Goal: Find specific page/section: Find specific page/section

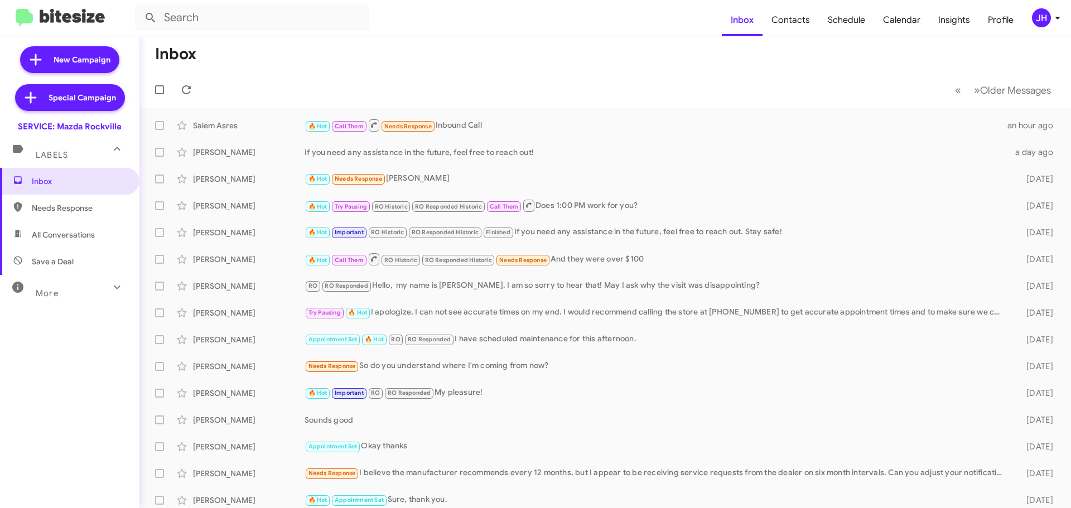
click at [1034, 13] on div "JH" at bounding box center [1041, 17] width 19 height 19
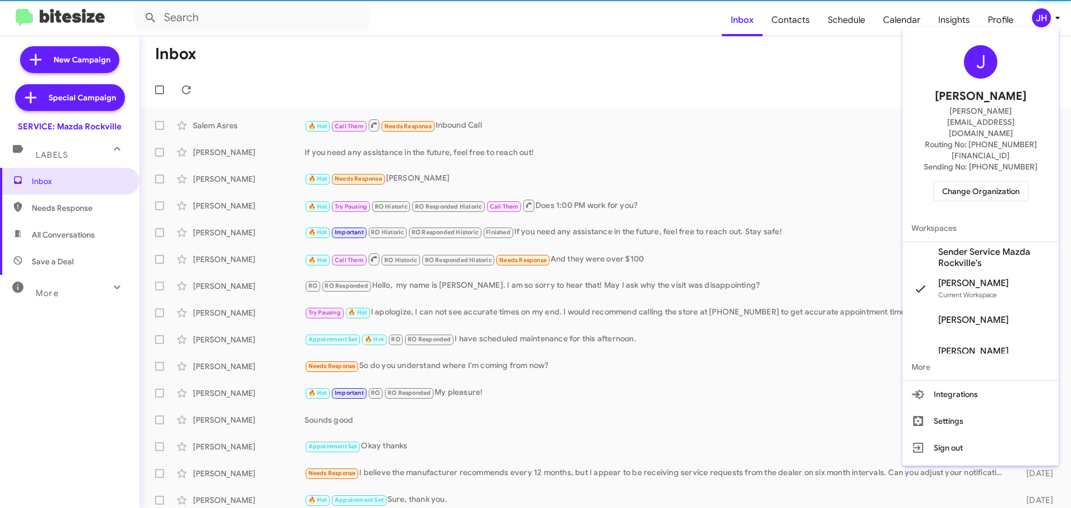
click at [996, 182] on span "Change Organization" at bounding box center [982, 191] width 78 height 19
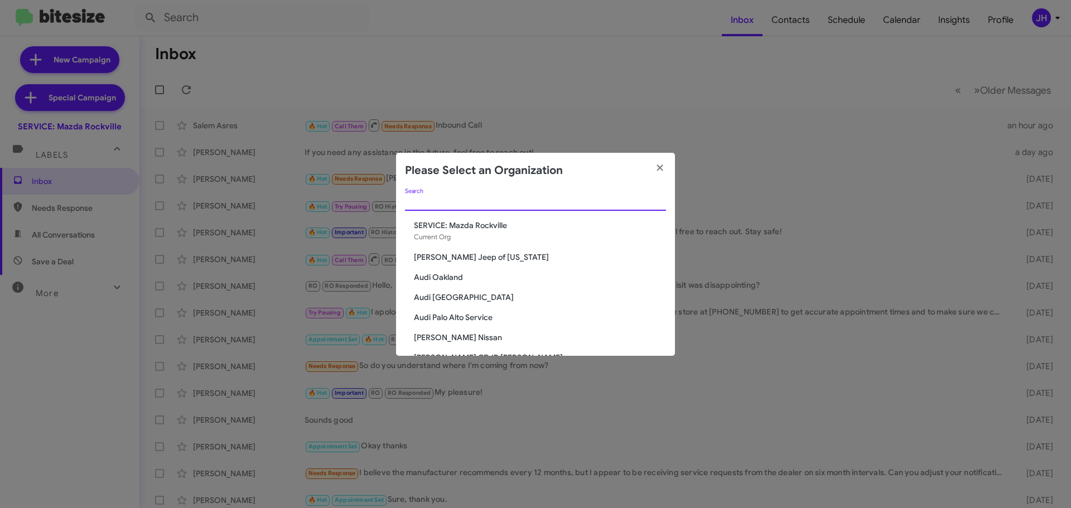
click at [460, 198] on input "Search" at bounding box center [535, 202] width 261 height 9
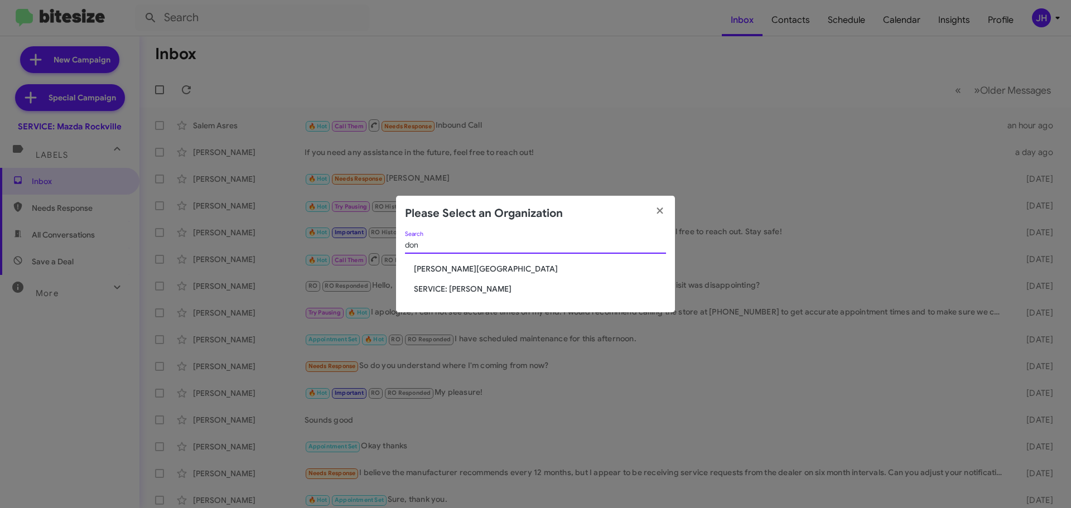
type input "don"
click at [464, 290] on span "SERVICE: [PERSON_NAME]" at bounding box center [540, 288] width 252 height 11
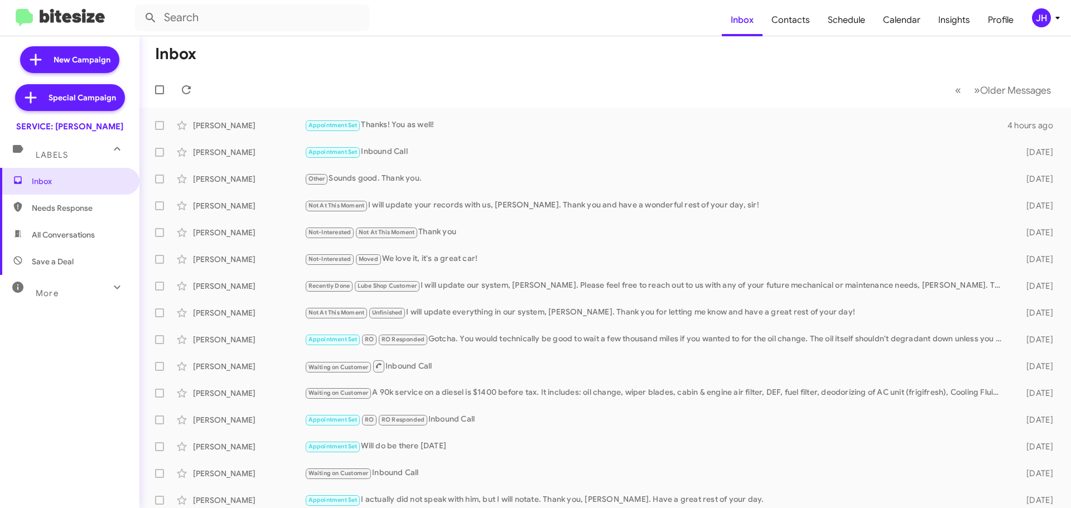
click at [1053, 21] on icon at bounding box center [1057, 17] width 13 height 13
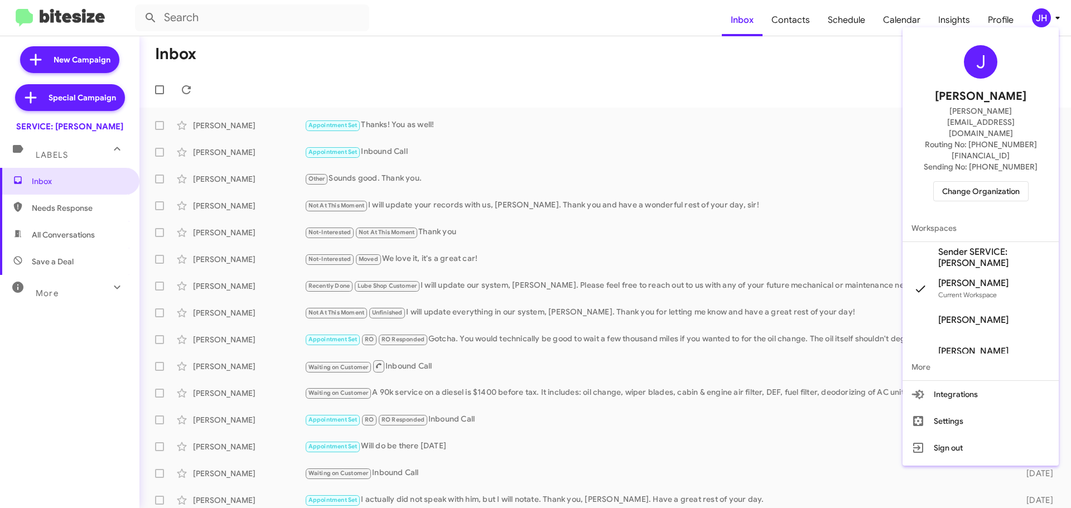
click at [969, 247] on span "Sender SERVICE: Don Ledford's" at bounding box center [995, 258] width 112 height 22
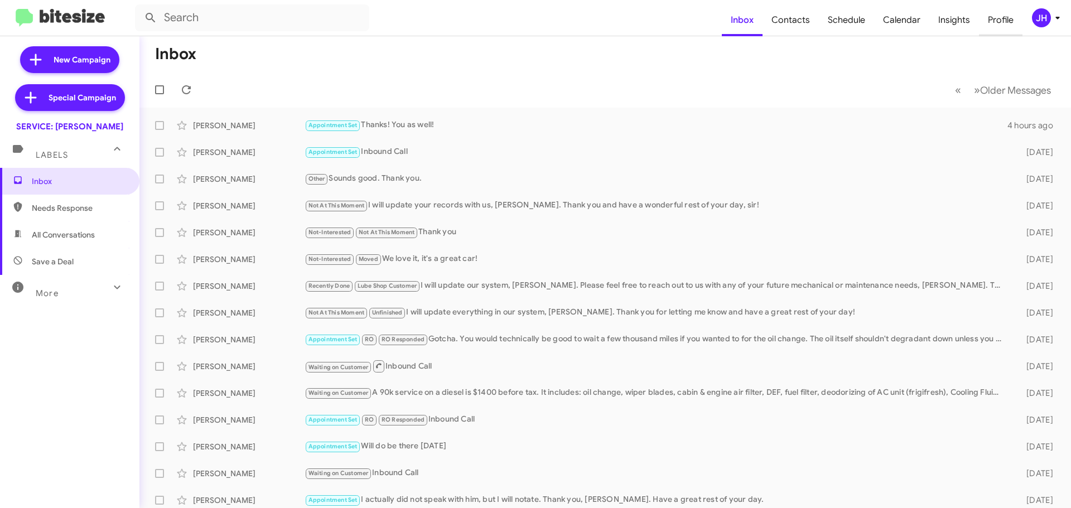
click at [1011, 11] on span "Profile" at bounding box center [1001, 20] width 44 height 32
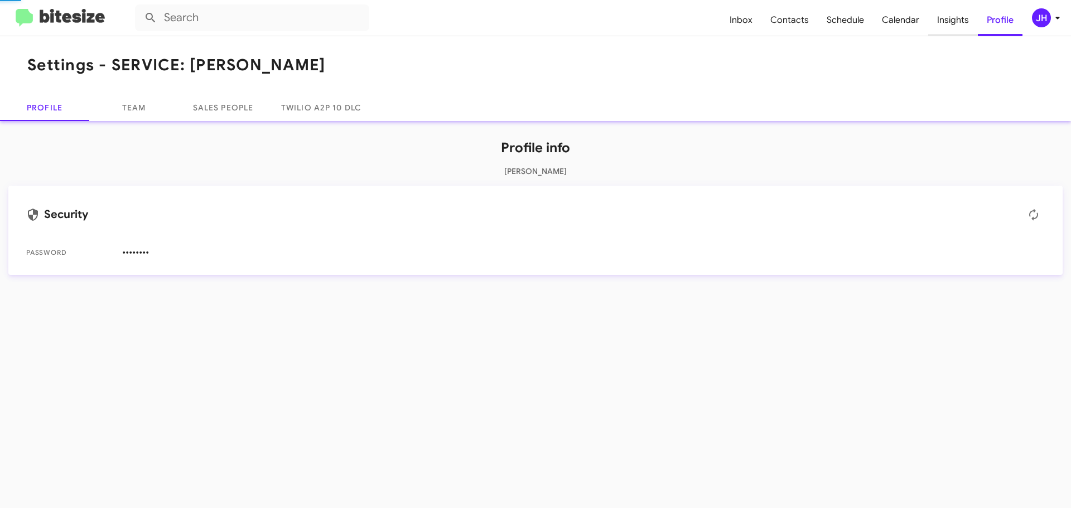
click at [957, 25] on span "Insights" at bounding box center [954, 20] width 50 height 32
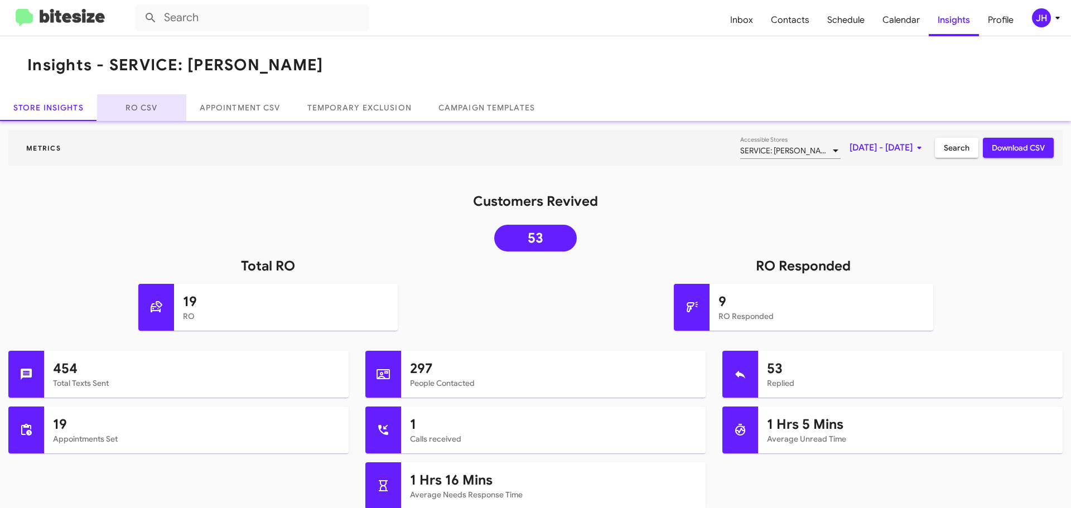
click at [164, 103] on link "RO CSV" at bounding box center [141, 107] width 89 height 27
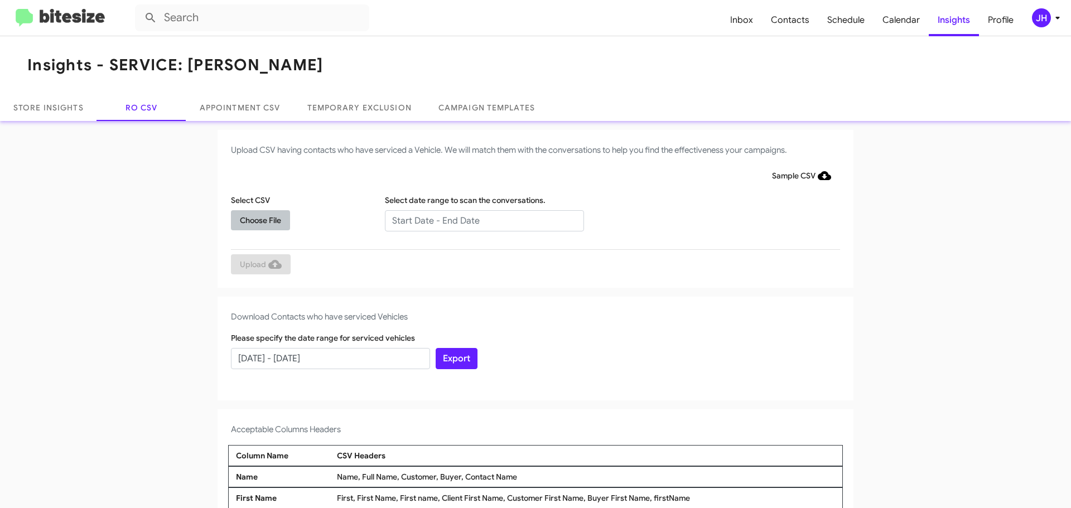
click at [253, 216] on span "Choose File" at bounding box center [260, 220] width 41 height 20
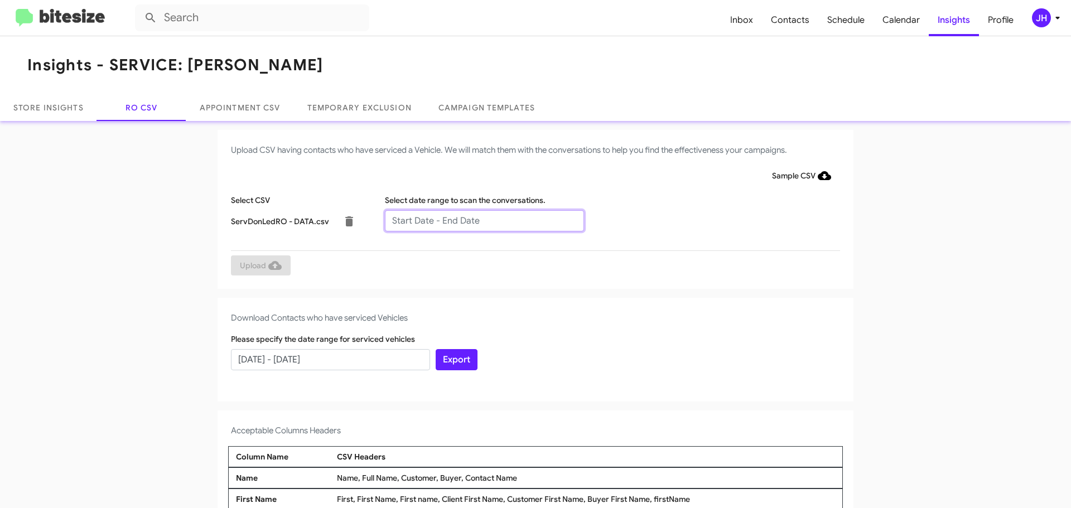
click at [405, 223] on input "text" at bounding box center [484, 220] width 199 height 21
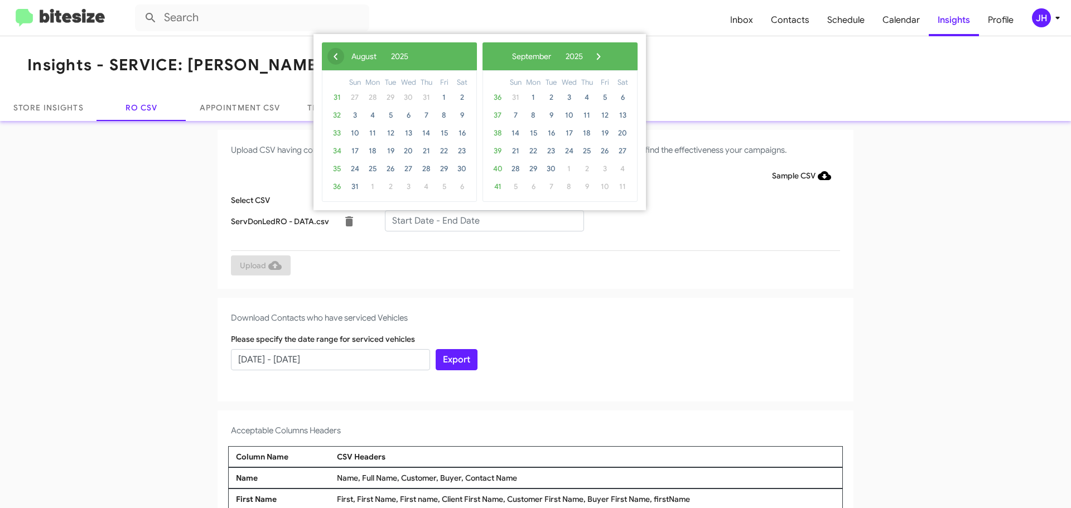
click at [342, 51] on span "‹" at bounding box center [336, 56] width 17 height 17
click at [459, 151] on span "26" at bounding box center [462, 151] width 18 height 18
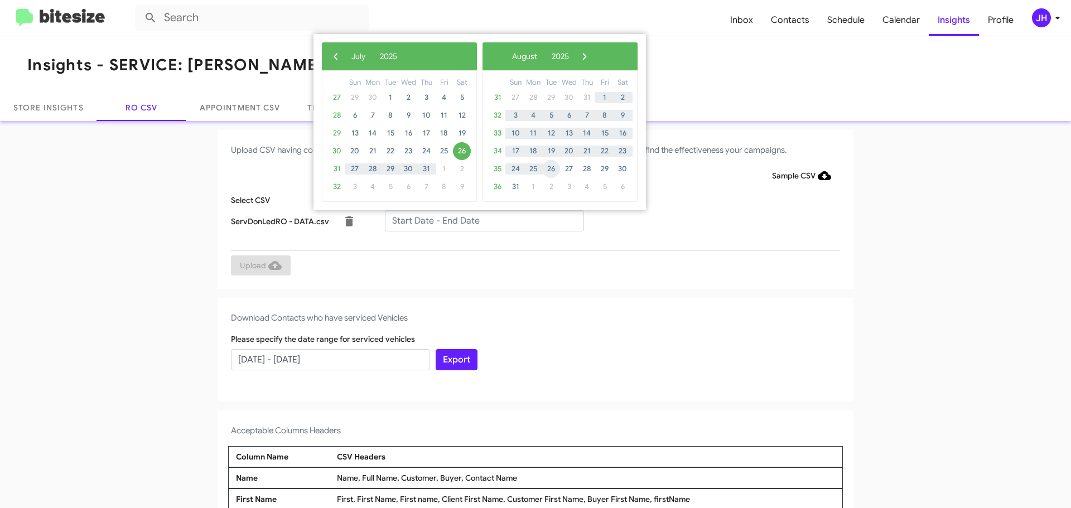
click at [551, 170] on span "26" at bounding box center [551, 169] width 18 height 18
type input "[DATE] - [DATE]"
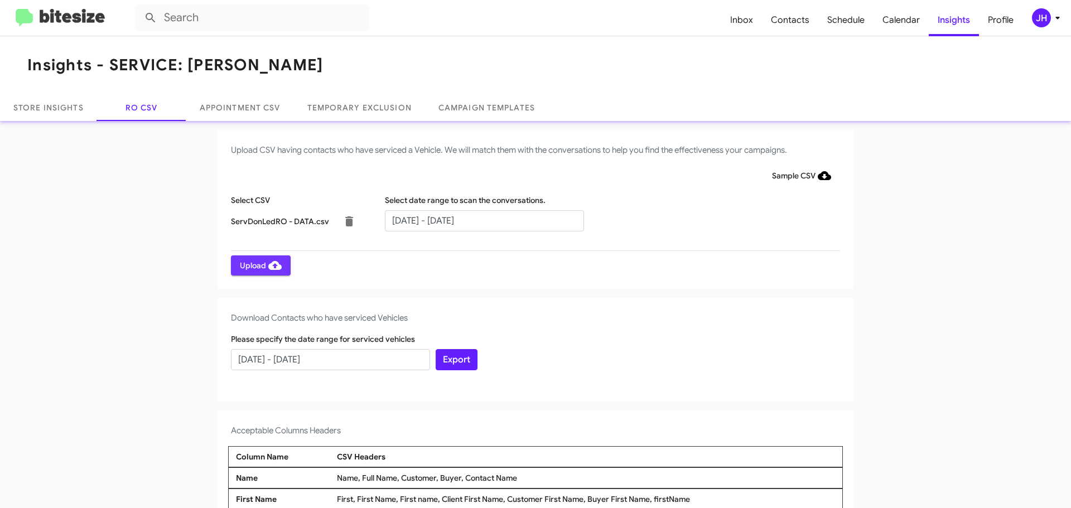
click at [257, 265] on span "Upload" at bounding box center [261, 266] width 42 height 20
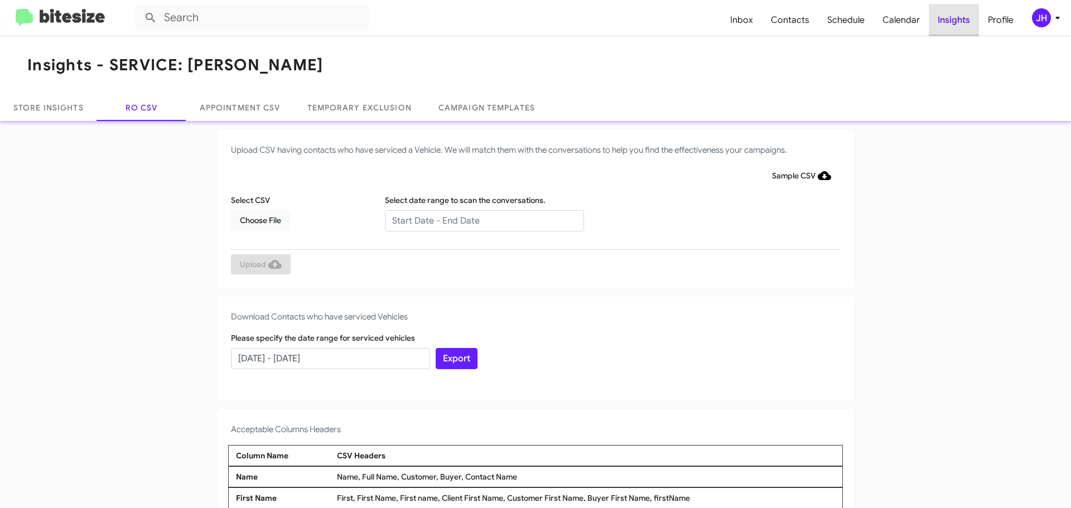
click at [945, 15] on span "Insights" at bounding box center [954, 20] width 50 height 32
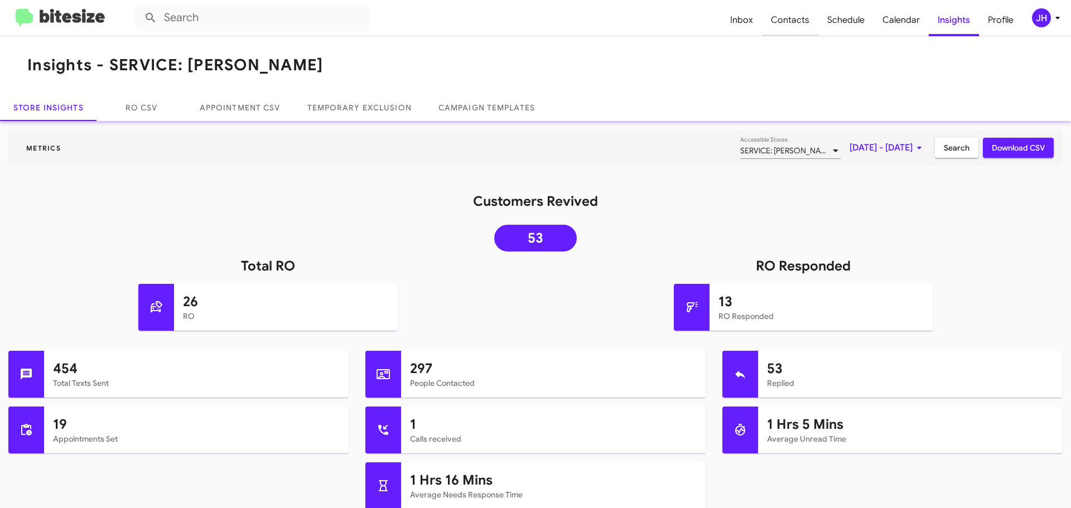
click at [782, 26] on span "Contacts" at bounding box center [790, 20] width 56 height 32
type input "in:groups"
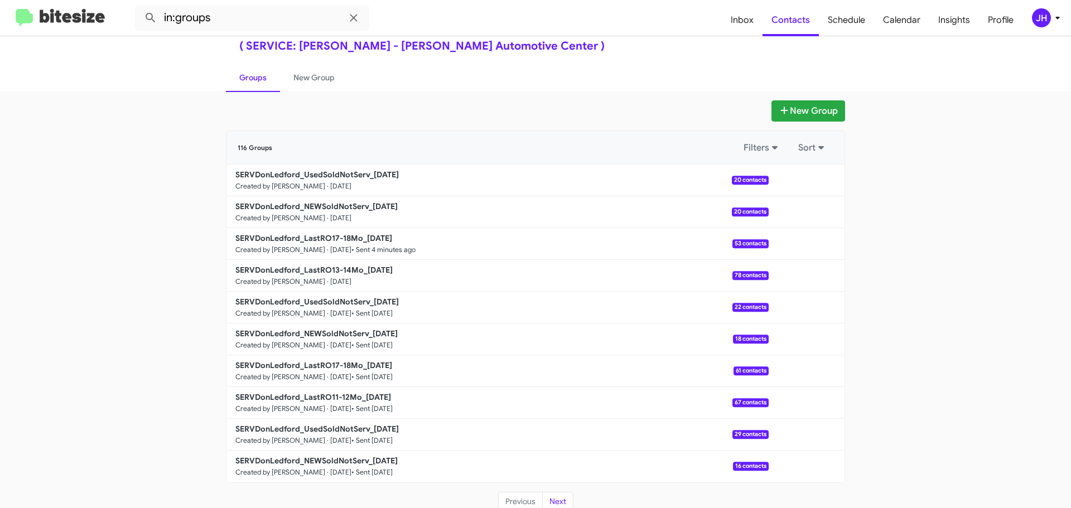
scroll to position [40, 0]
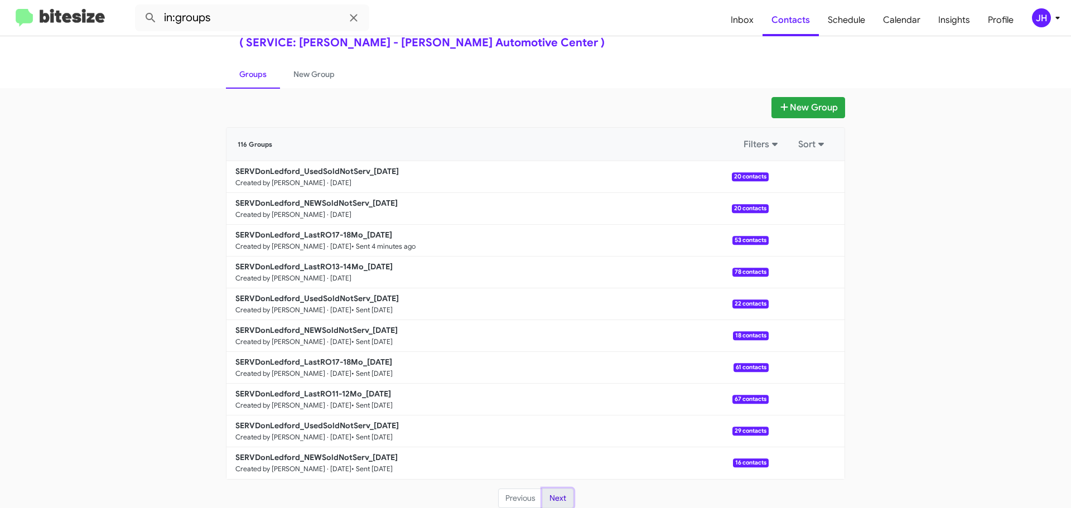
click at [559, 498] on button "Next" at bounding box center [557, 499] width 31 height 20
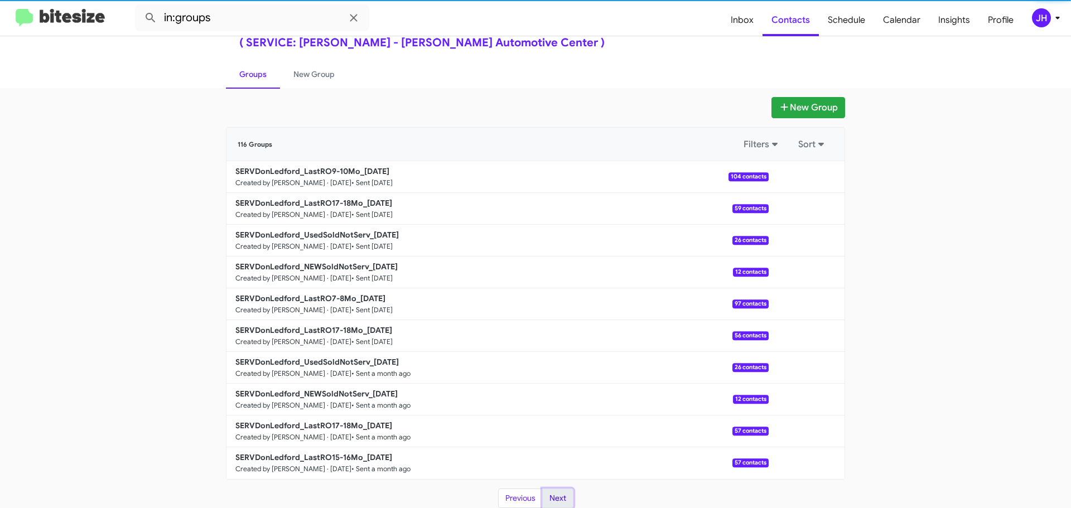
click at [559, 498] on button "Next" at bounding box center [557, 499] width 31 height 20
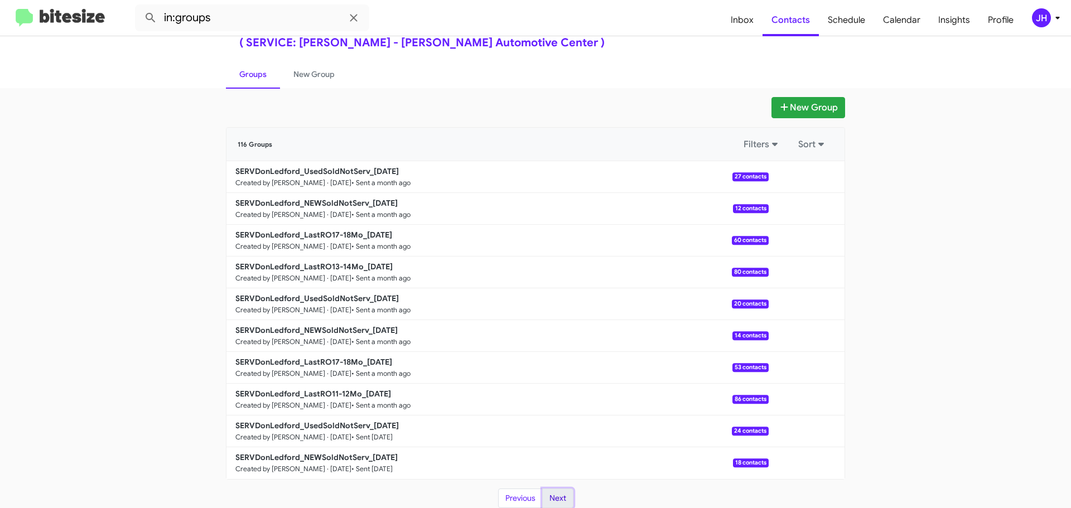
click at [559, 498] on button "Next" at bounding box center [557, 499] width 31 height 20
click at [554, 491] on button "Next" at bounding box center [557, 499] width 31 height 20
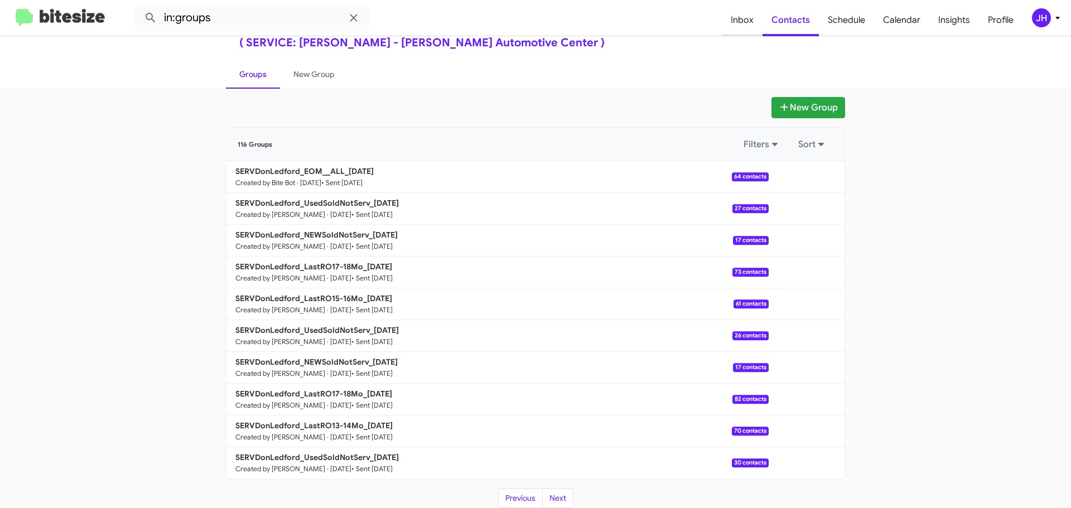
click at [748, 30] on span "Inbox" at bounding box center [742, 20] width 41 height 32
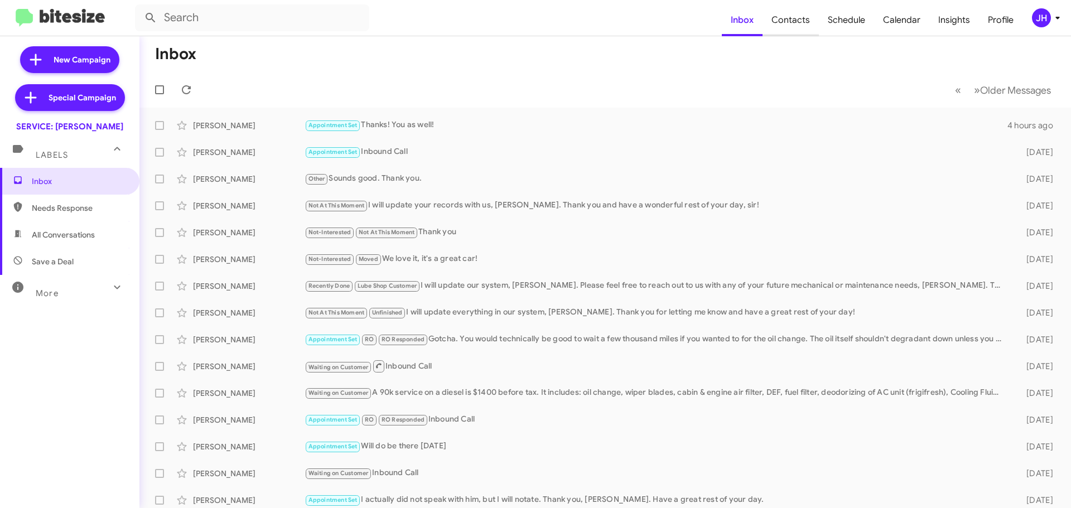
click at [794, 23] on span "Contacts" at bounding box center [791, 20] width 56 height 32
type input "in:groups"
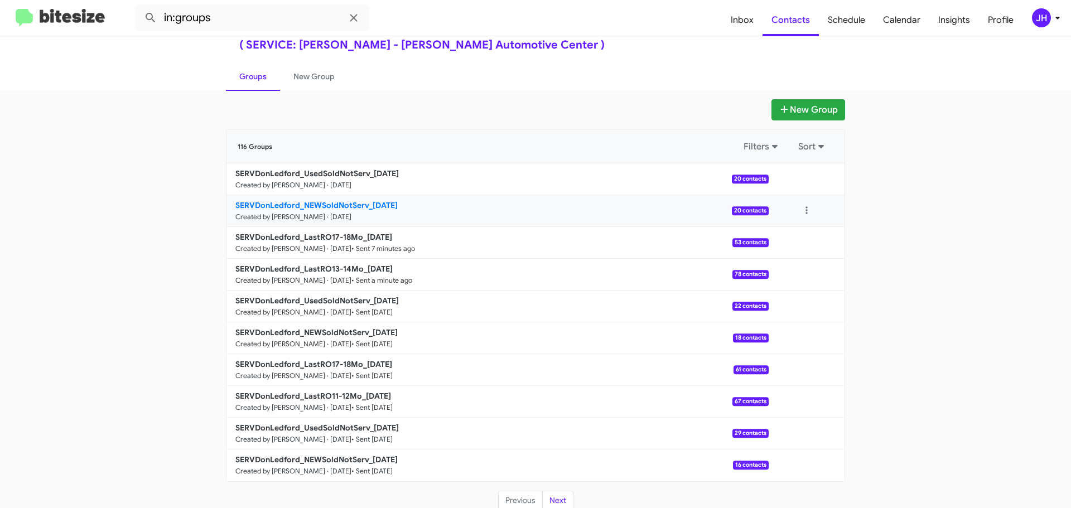
scroll to position [40, 0]
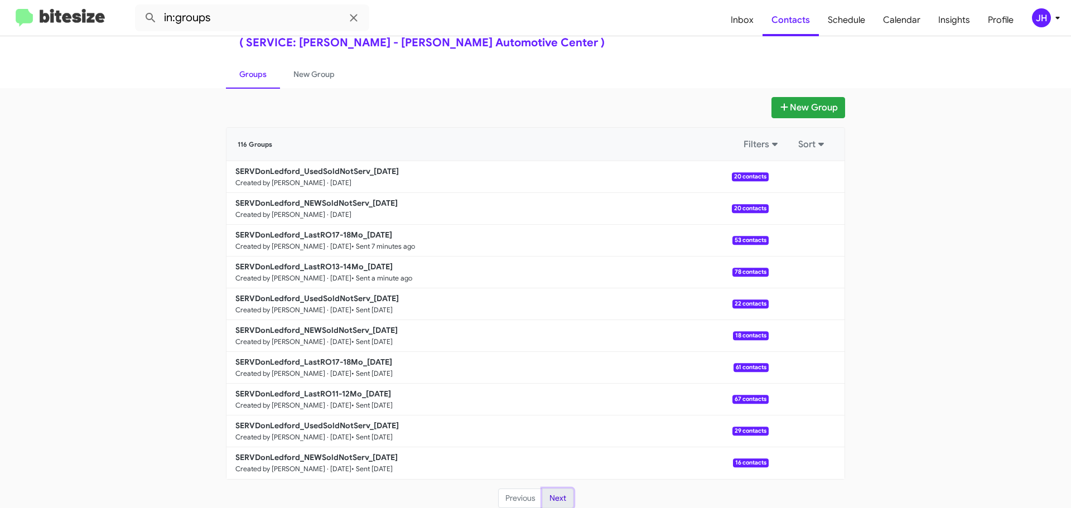
click at [559, 501] on button "Next" at bounding box center [557, 499] width 31 height 20
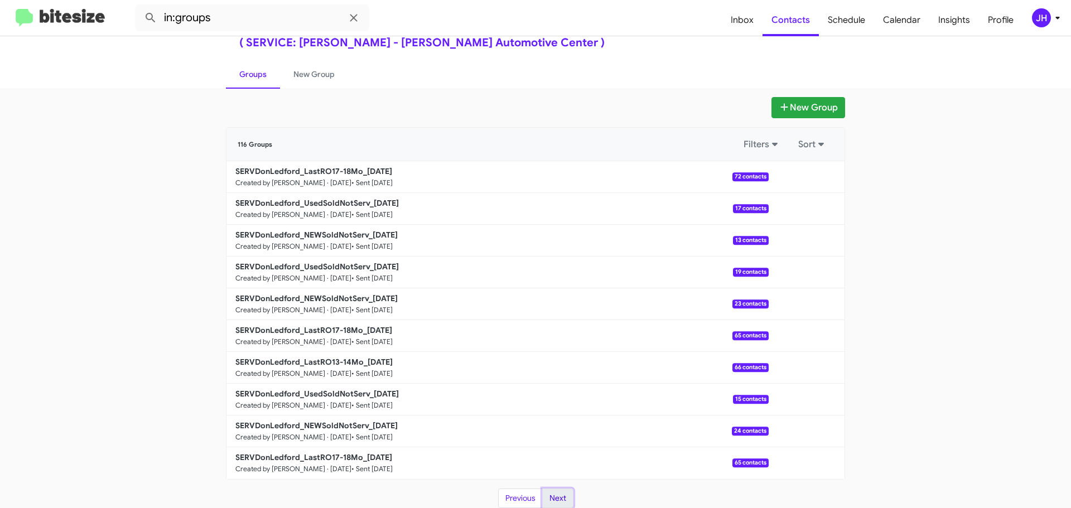
click at [559, 501] on button "Next" at bounding box center [557, 499] width 31 height 20
click at [761, 25] on span "Inbox" at bounding box center [742, 20] width 41 height 32
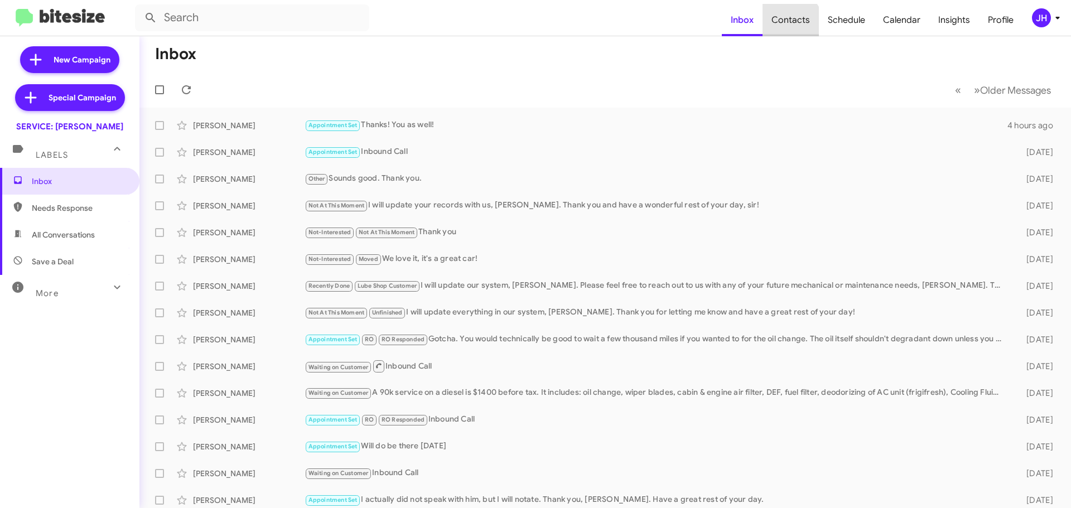
click at [789, 27] on span "Contacts" at bounding box center [791, 20] width 56 height 32
type input "in:groups"
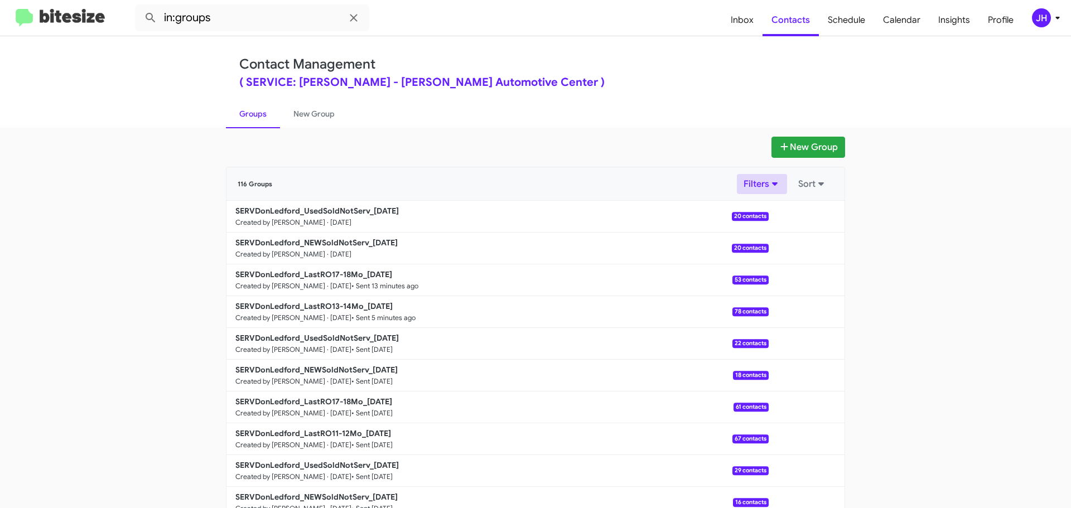
click at [738, 189] on button "Filters" at bounding box center [762, 184] width 50 height 20
click at [562, 180] on div "116 Groups Filters Active Archived Sort" at bounding box center [536, 184] width 596 height 20
click at [804, 181] on button "Sort" at bounding box center [813, 184] width 42 height 20
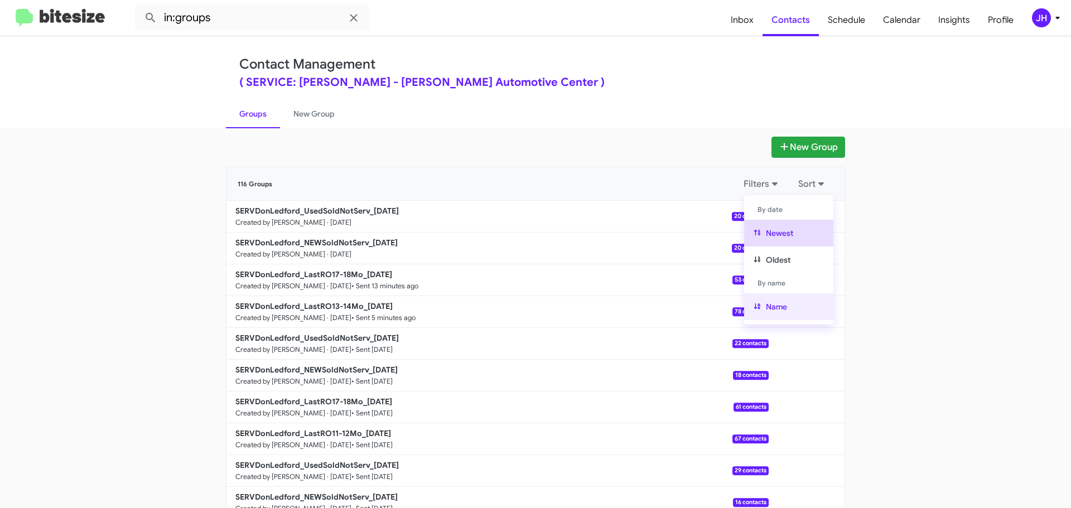
click at [800, 299] on button "Name" at bounding box center [788, 307] width 89 height 27
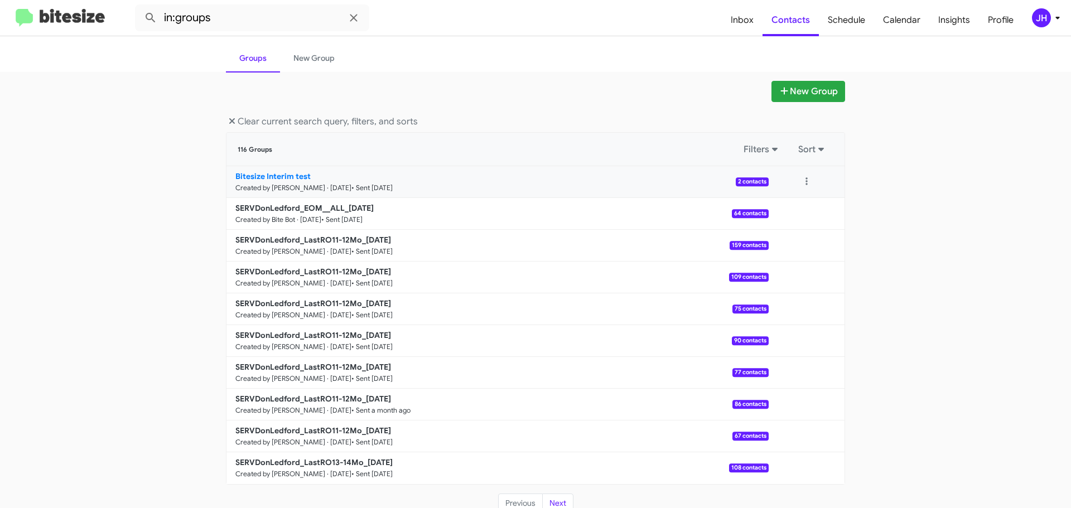
scroll to position [61, 0]
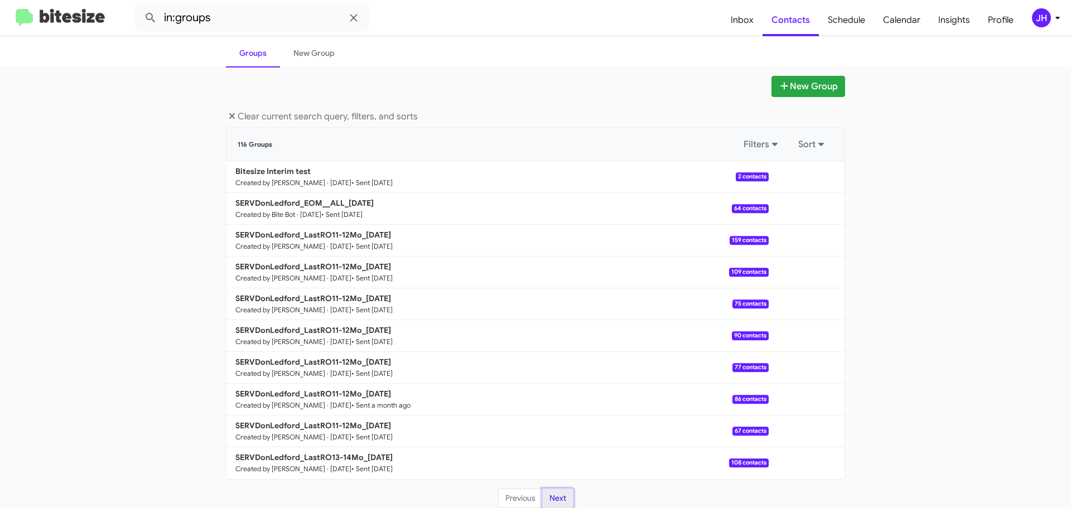
click at [555, 496] on button "Next" at bounding box center [557, 499] width 31 height 20
click at [549, 491] on button "Next" at bounding box center [557, 499] width 31 height 20
click at [542, 498] on button "Next" at bounding box center [557, 499] width 31 height 20
click at [545, 493] on button "Next" at bounding box center [557, 499] width 31 height 20
click at [556, 497] on button "Next" at bounding box center [557, 499] width 31 height 20
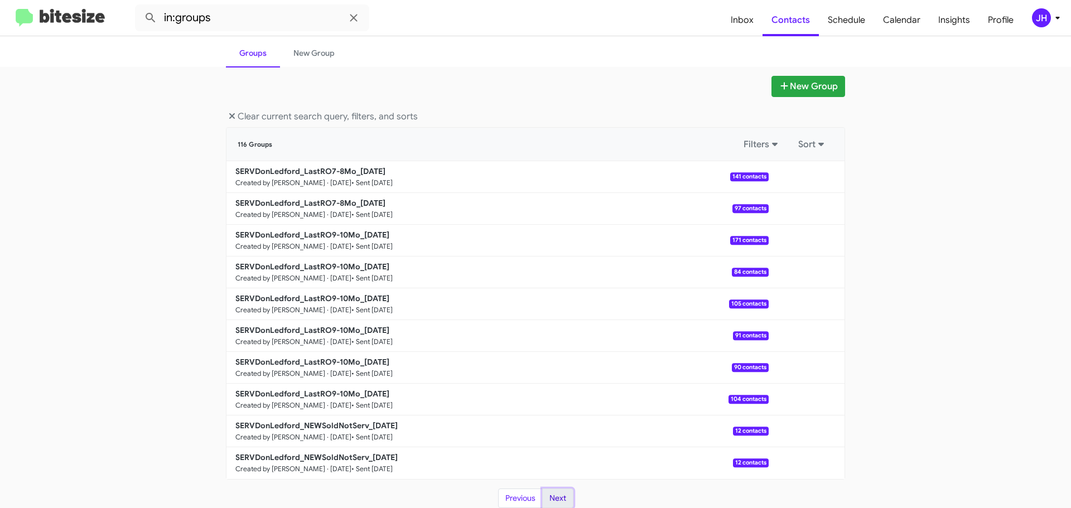
click at [556, 499] on button "Next" at bounding box center [557, 499] width 31 height 20
click at [558, 499] on button "Next" at bounding box center [557, 499] width 31 height 20
click at [745, 21] on span "Inbox" at bounding box center [742, 20] width 41 height 32
